Goal: Register for event/course

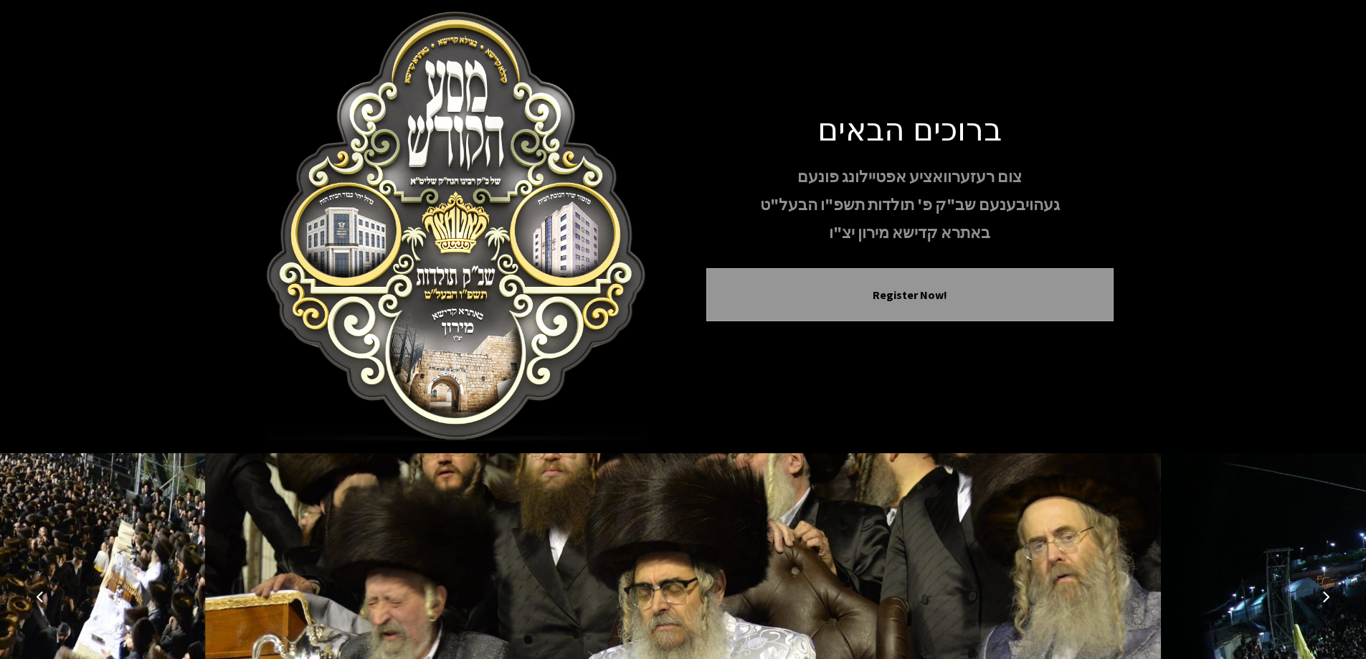
click at [1325, 592] on icon "Next image" at bounding box center [1325, 596] width 11 height 11
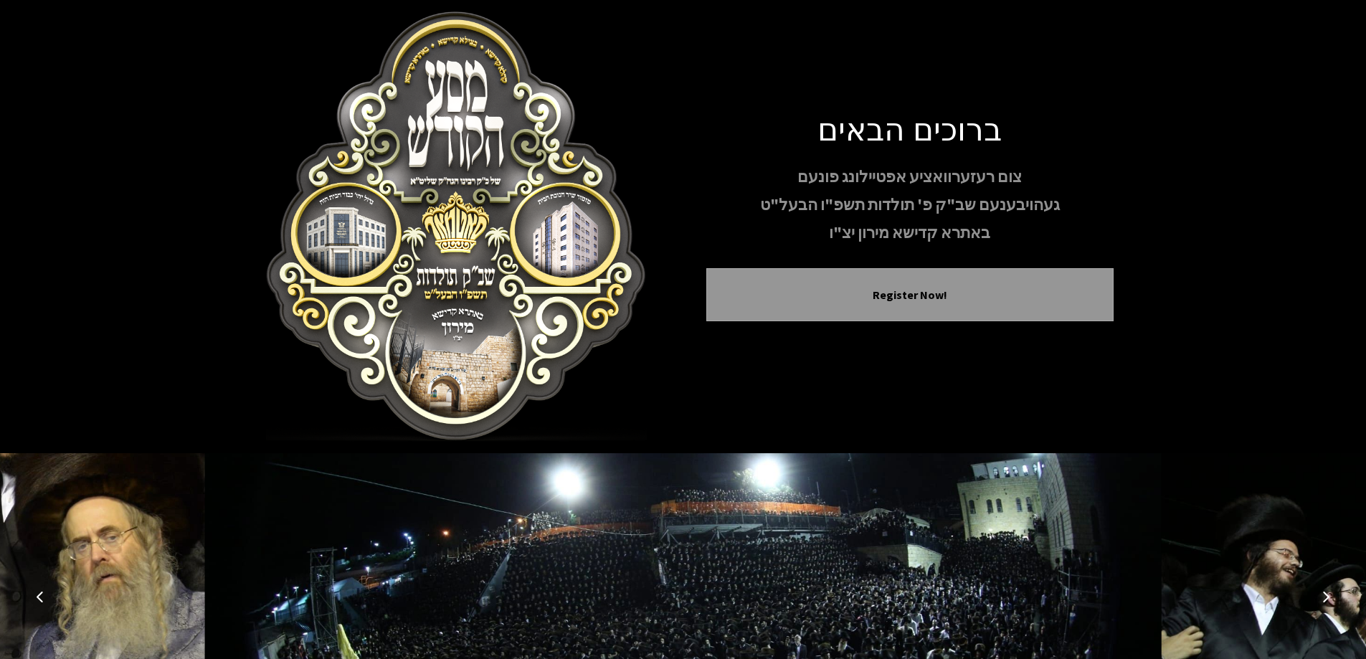
click at [1326, 589] on button "Next image" at bounding box center [1326, 596] width 34 height 34
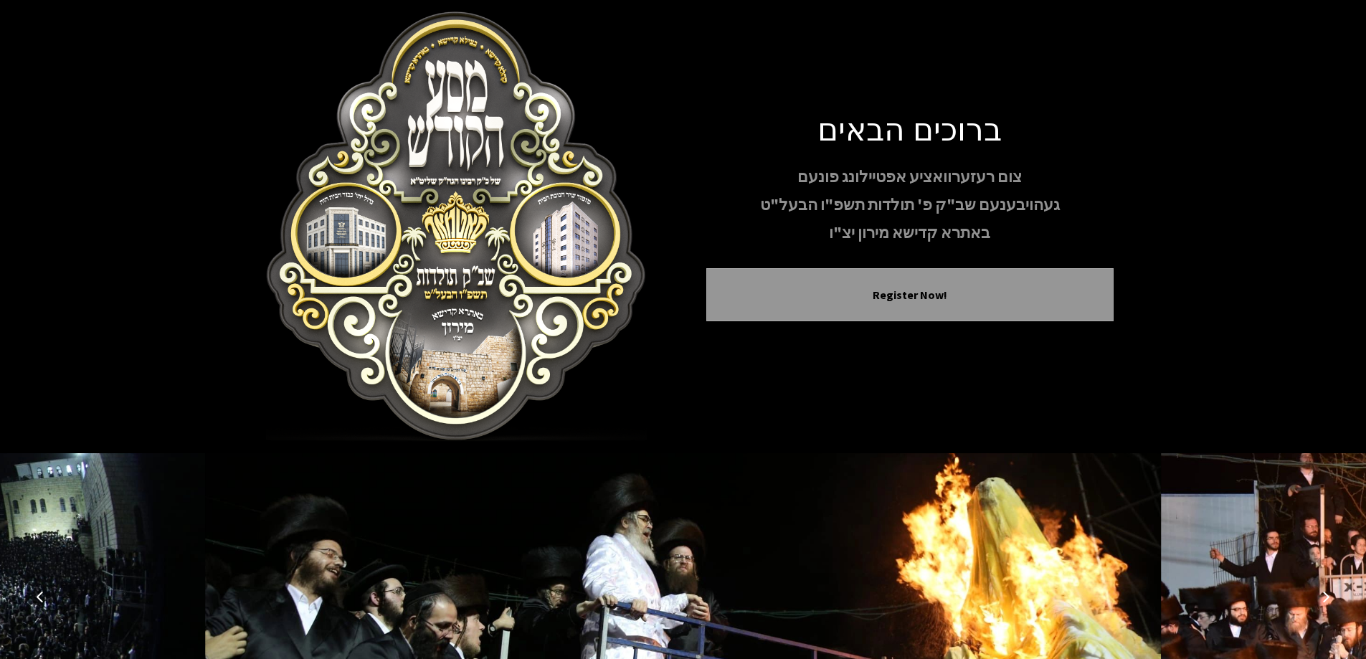
click at [1326, 589] on button "Next image" at bounding box center [1326, 596] width 34 height 34
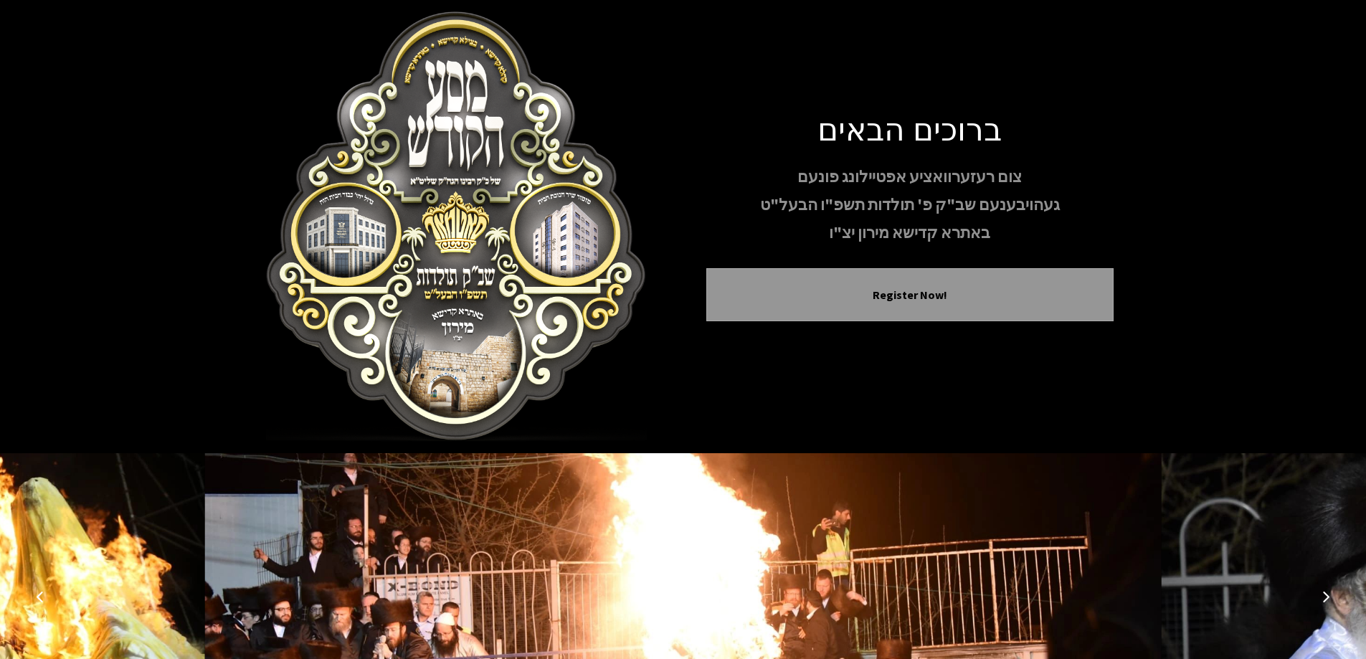
click at [1326, 589] on button "Next image" at bounding box center [1326, 596] width 34 height 34
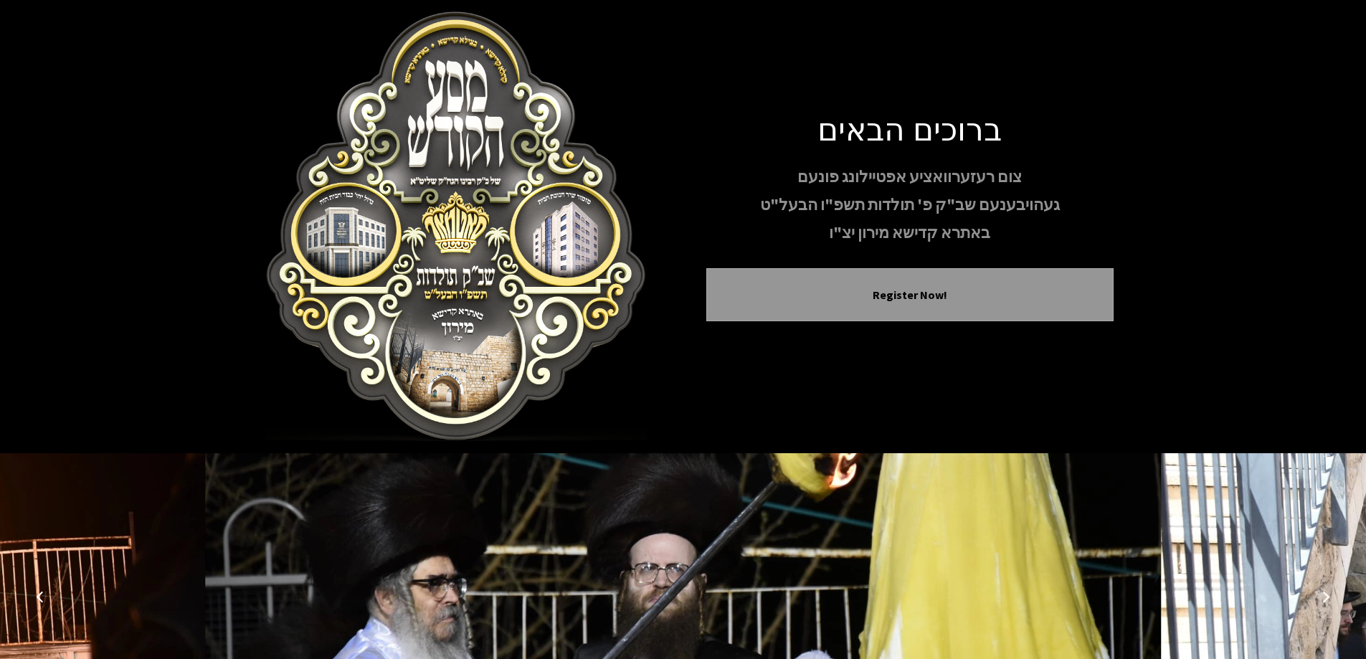
click at [1326, 589] on button "Next image" at bounding box center [1326, 596] width 34 height 34
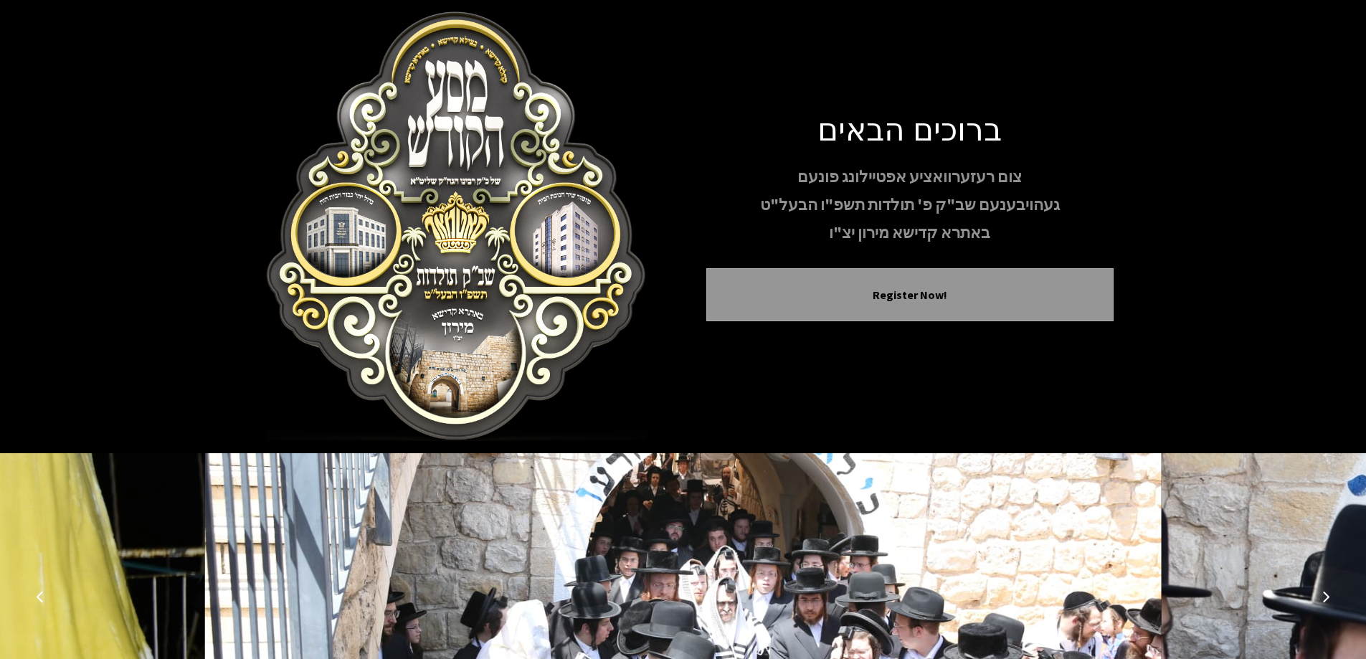
click at [1326, 589] on button "Next image" at bounding box center [1326, 596] width 34 height 34
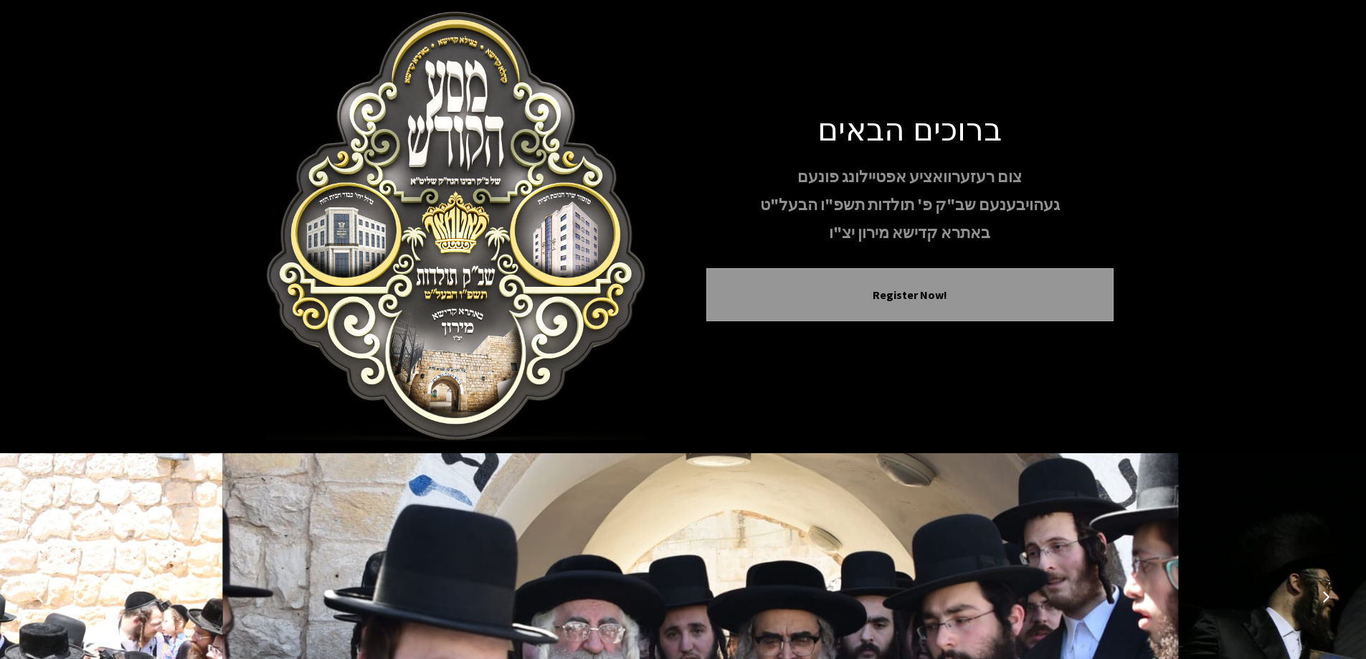
click at [1326, 589] on button "Next image" at bounding box center [1326, 596] width 34 height 34
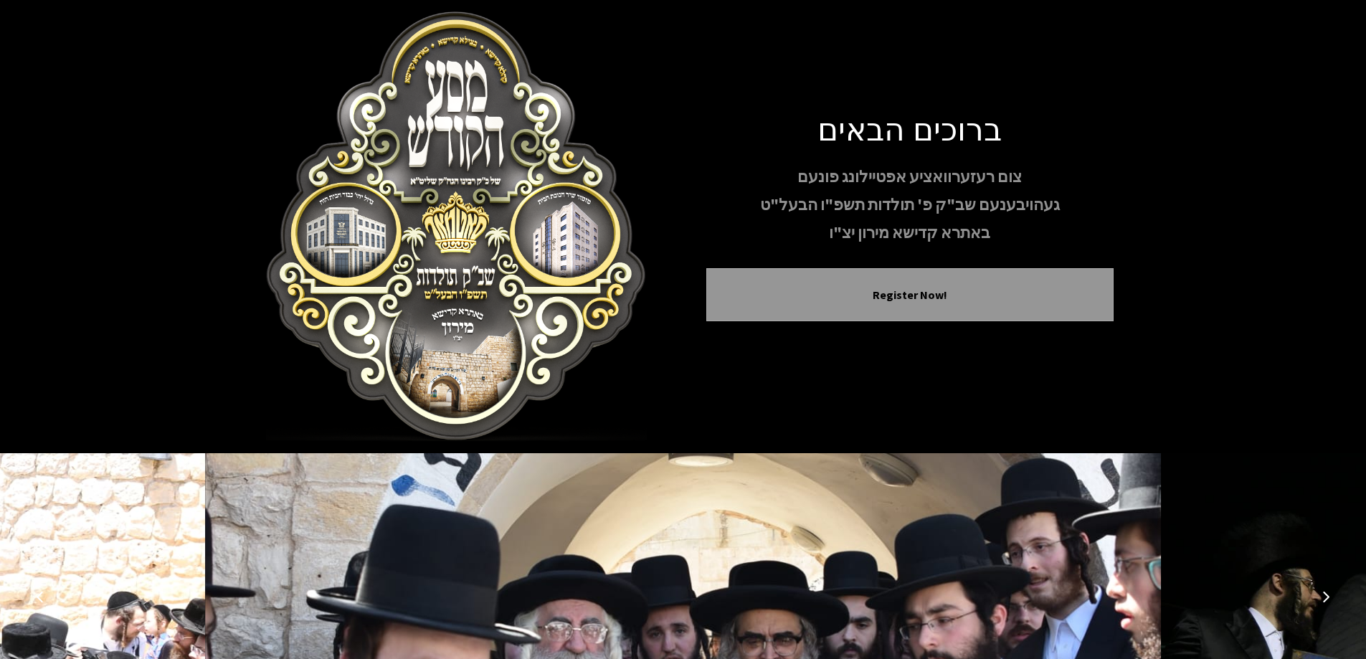
click at [1326, 589] on button "Next image" at bounding box center [1326, 596] width 34 height 34
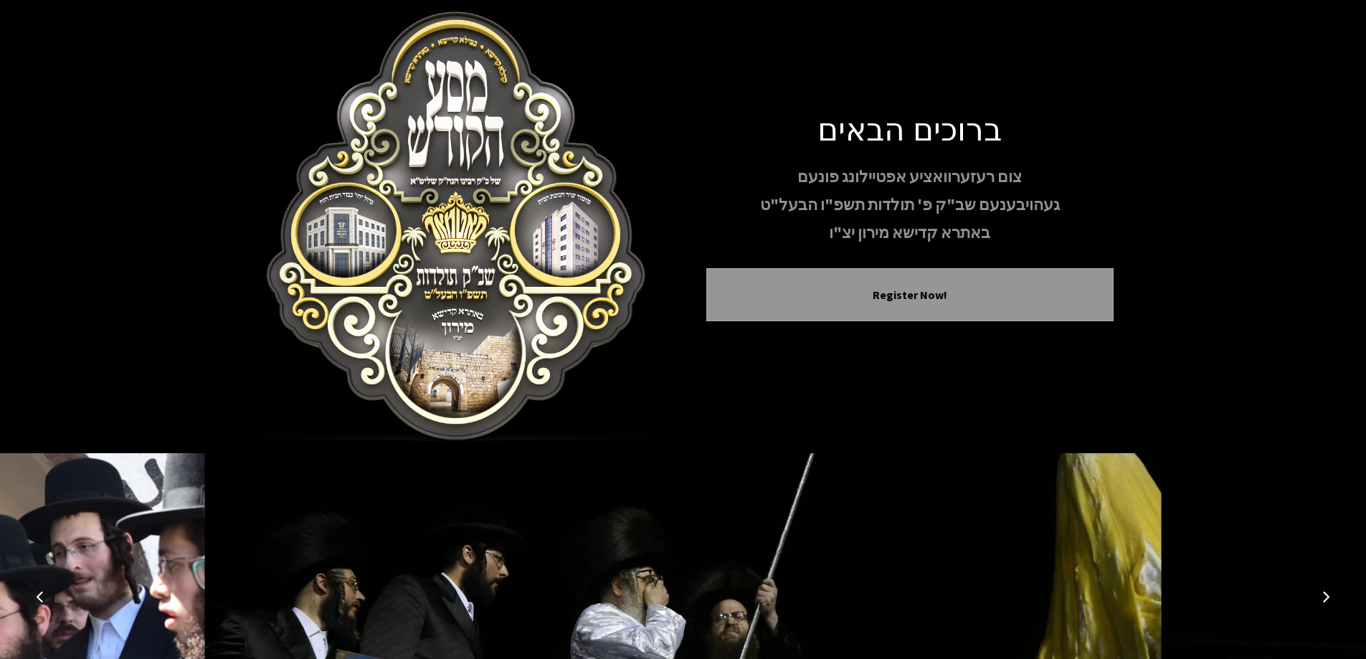
click at [1326, 589] on button "Next image" at bounding box center [1326, 596] width 34 height 34
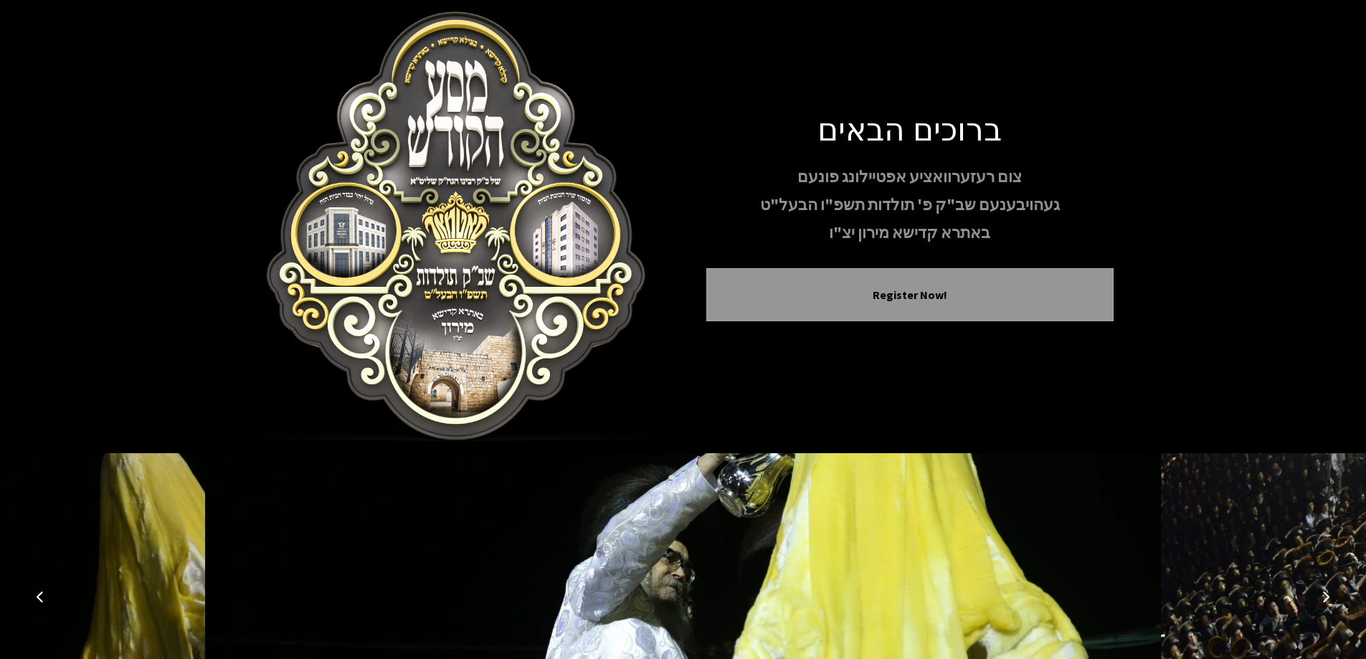
click at [1326, 589] on button "Next image" at bounding box center [1326, 596] width 34 height 34
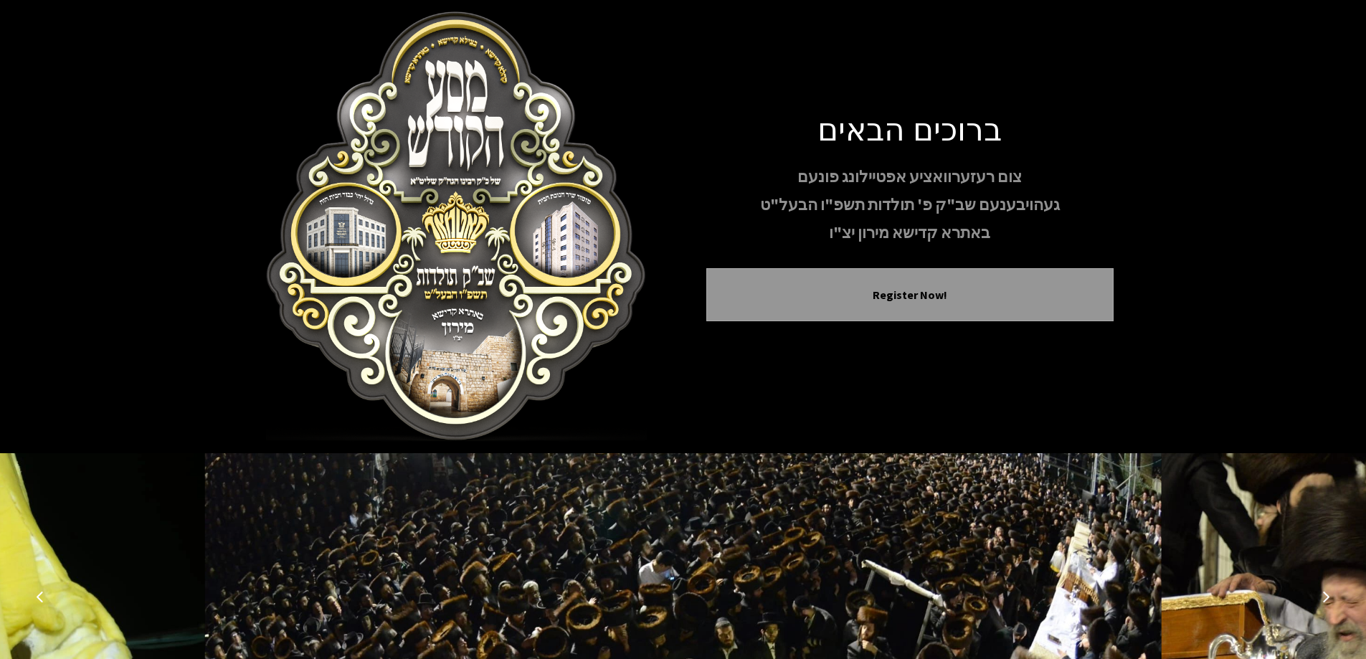
click at [1326, 589] on button "Next image" at bounding box center [1326, 596] width 34 height 34
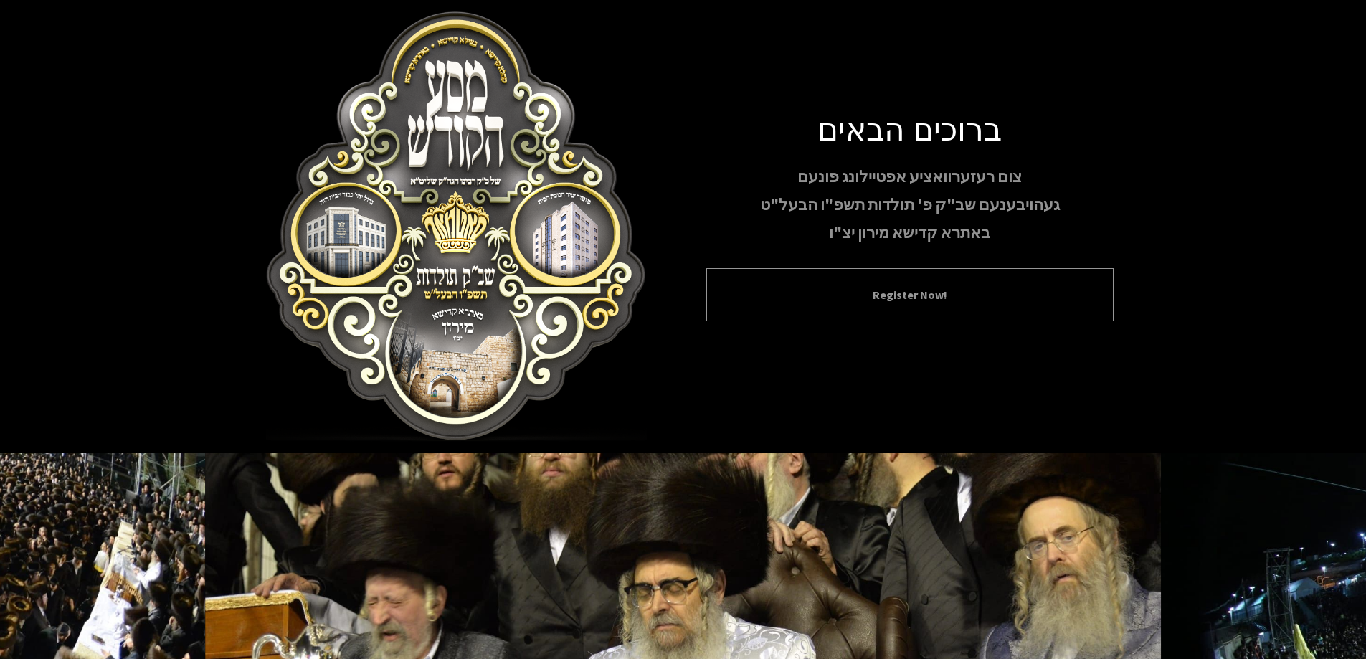
click at [1025, 277] on div "Register Now!" at bounding box center [909, 294] width 407 height 53
click at [881, 293] on button "Register Now!" at bounding box center [909, 294] width 371 height 17
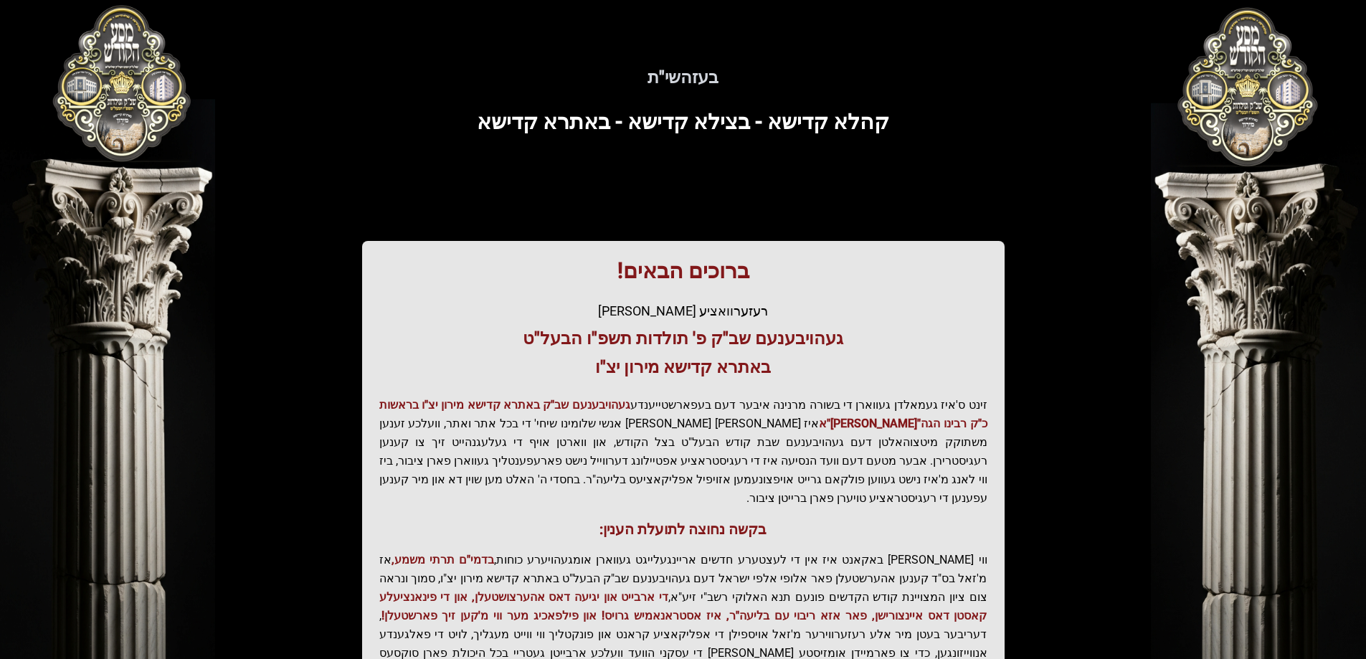
scroll to position [171, 0]
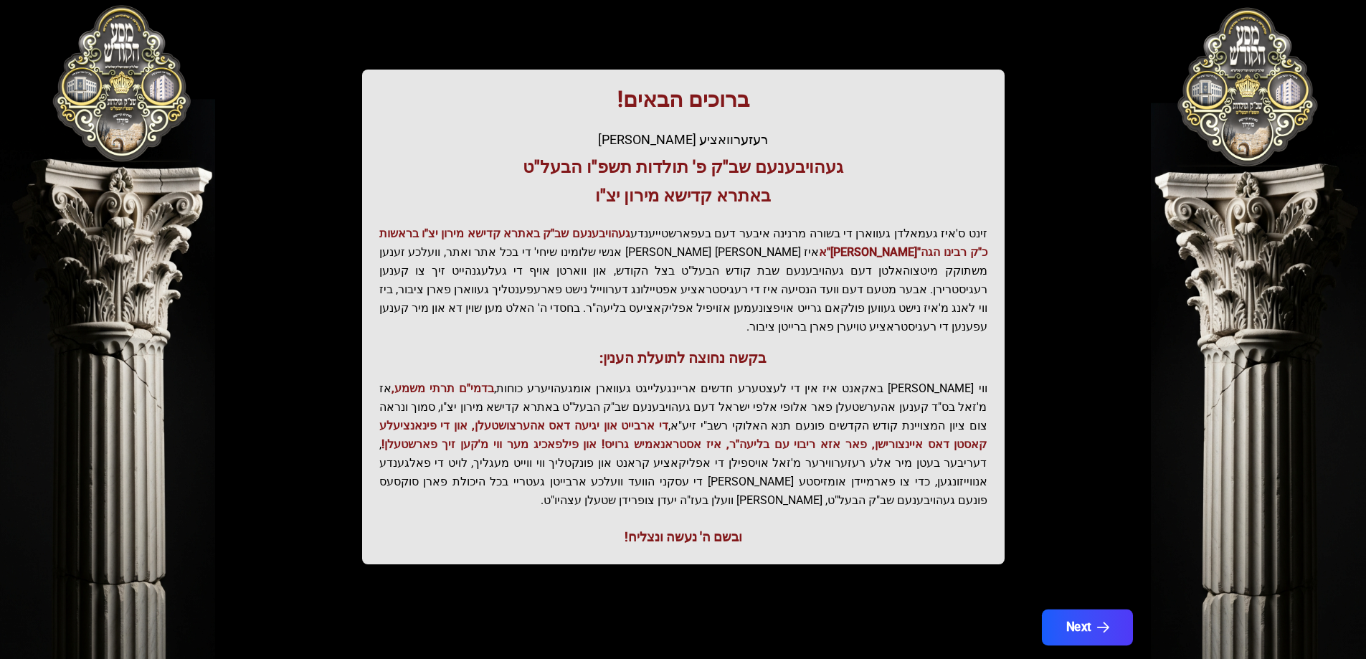
click at [1095, 609] on button "Next" at bounding box center [1086, 627] width 91 height 36
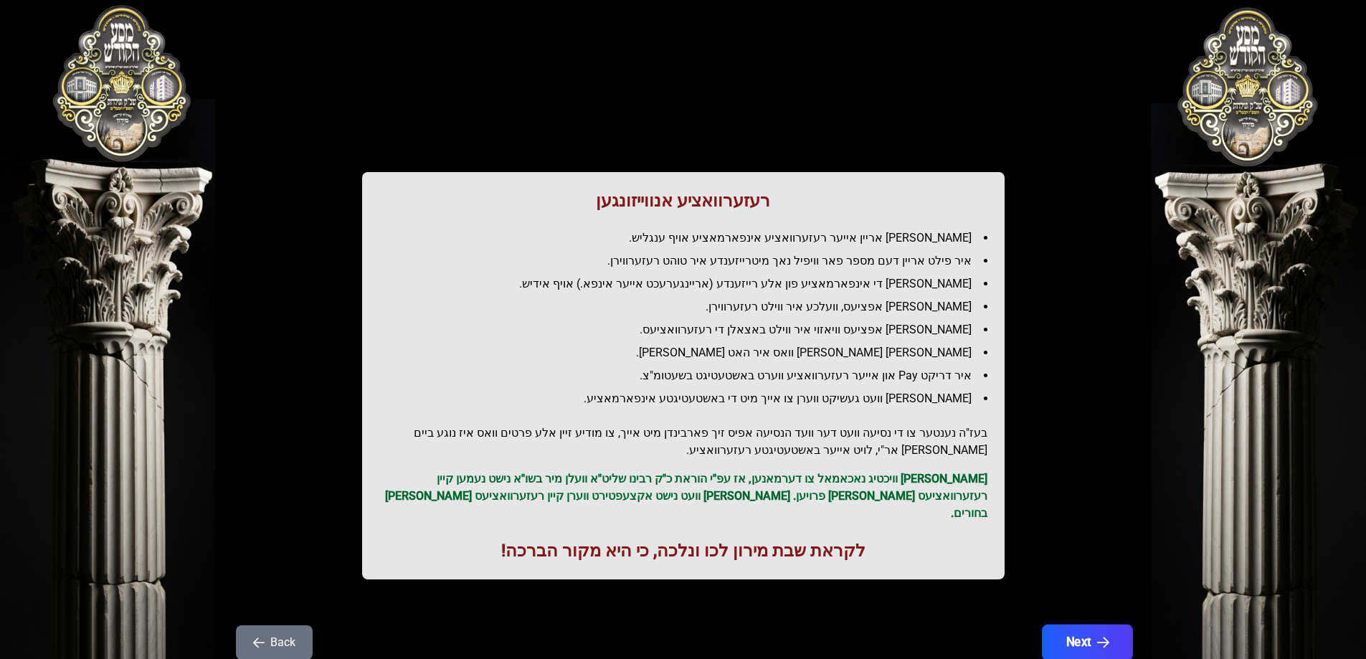
click at [1092, 625] on button "Next" at bounding box center [1086, 643] width 91 height 36
